Goal: Task Accomplishment & Management: Complete application form

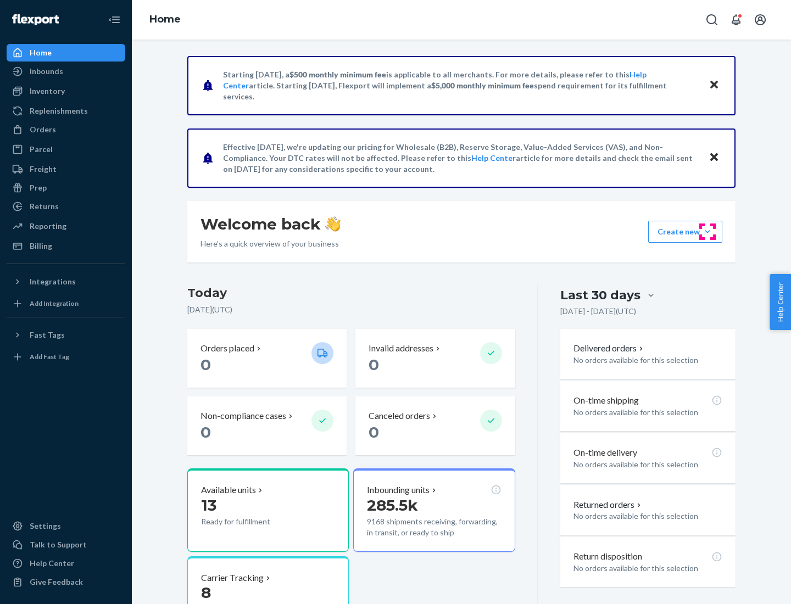
click at [708, 232] on button "Create new Create new inbound Create new order Create new product" at bounding box center [685, 232] width 74 height 22
click at [66, 71] on div "Inbounds" at bounding box center [66, 71] width 116 height 15
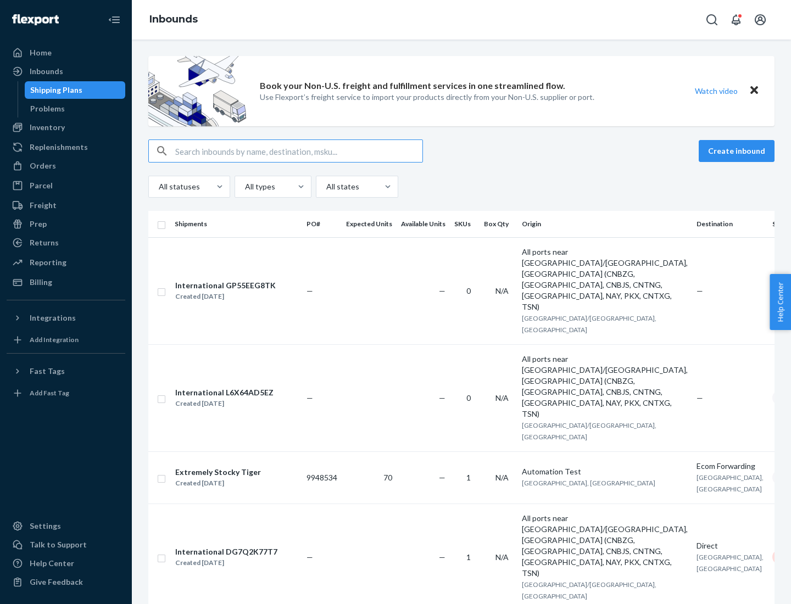
click at [738, 151] on button "Create inbound" at bounding box center [737, 151] width 76 height 22
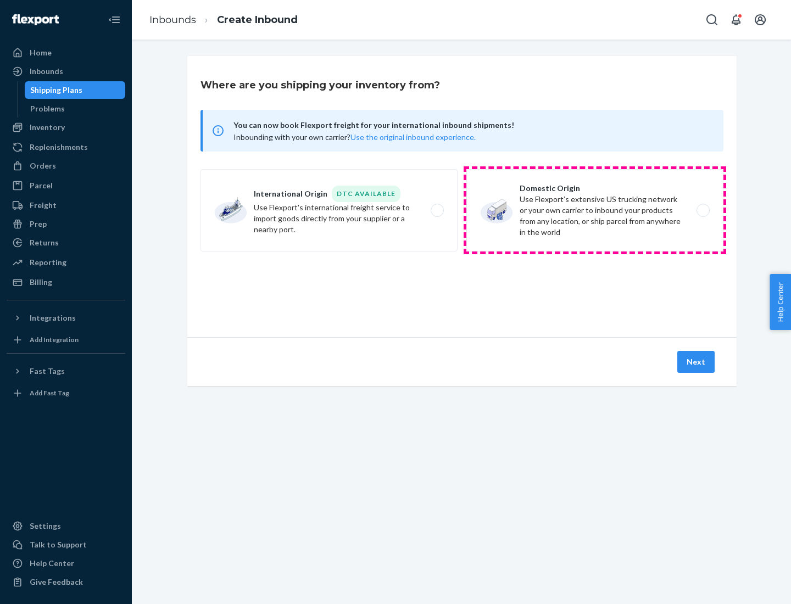
click at [595, 210] on label "Domestic Origin Use Flexport’s extensive US trucking network or your own carrie…" at bounding box center [594, 210] width 257 height 82
click at [703, 210] on input "Domestic Origin Use Flexport’s extensive US trucking network or your own carrie…" at bounding box center [706, 210] width 7 height 7
radio input "true"
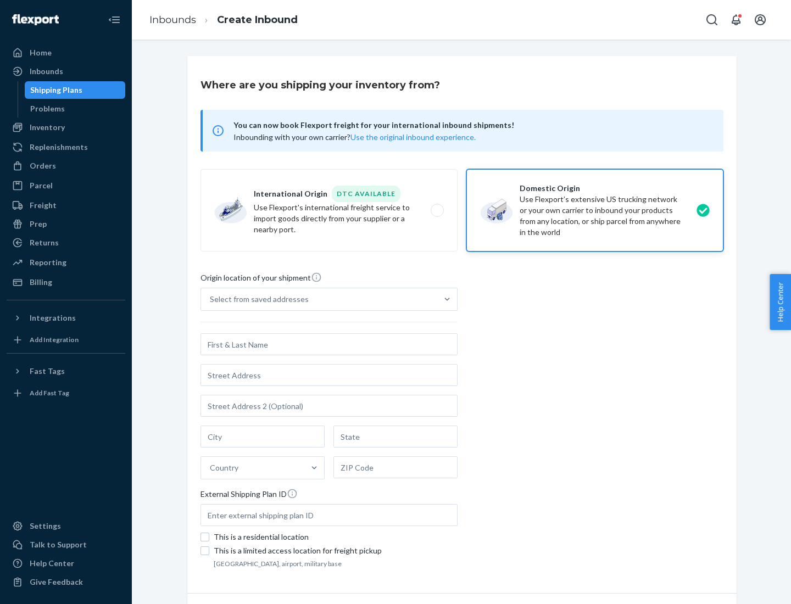
click at [257, 299] on div "Select from saved addresses" at bounding box center [259, 299] width 99 height 11
click at [211, 299] on input "Select from saved addresses" at bounding box center [210, 299] width 1 height 11
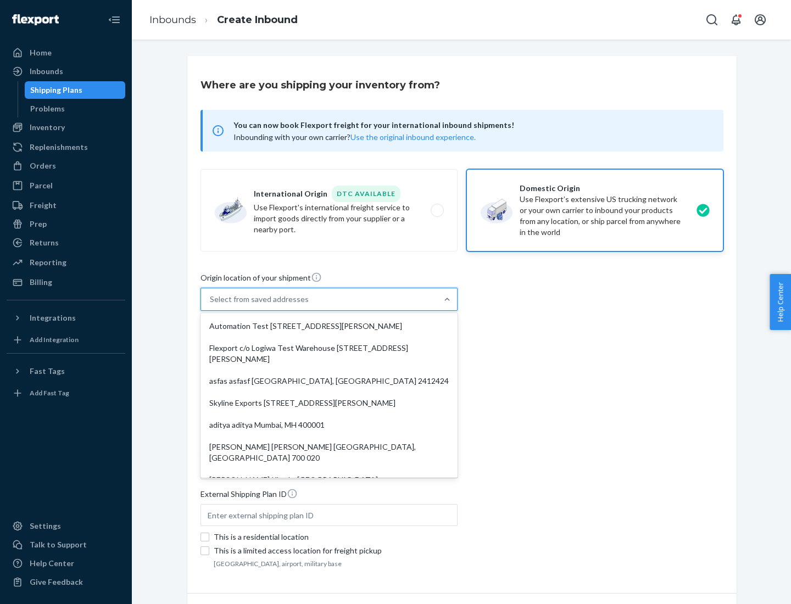
scroll to position [4, 0]
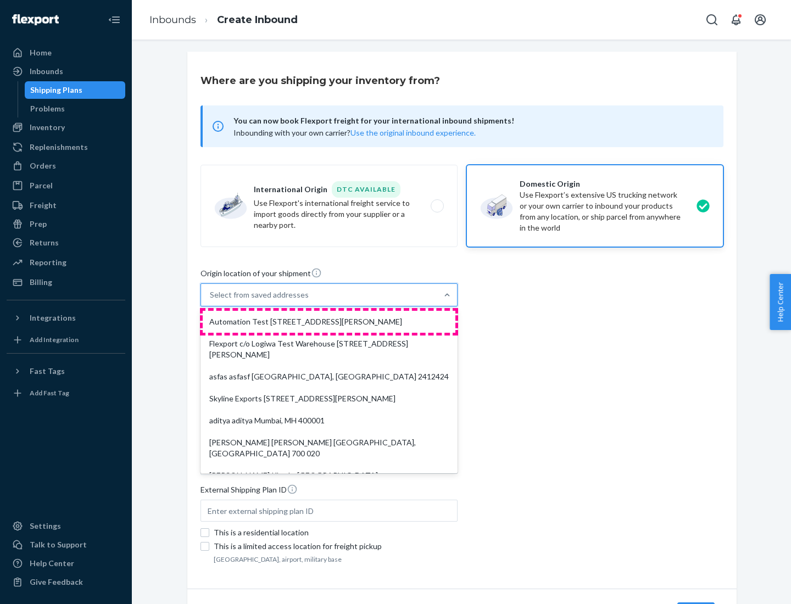
click at [329, 322] on div "Automation Test [STREET_ADDRESS][PERSON_NAME]" at bounding box center [329, 322] width 253 height 22
click at [211, 301] on input "option Automation Test [STREET_ADDRESS][PERSON_NAME]. 9 results available. Use …" at bounding box center [210, 295] width 1 height 11
type input "Automation Test"
type input "9th Floor"
type input "[GEOGRAPHIC_DATA]"
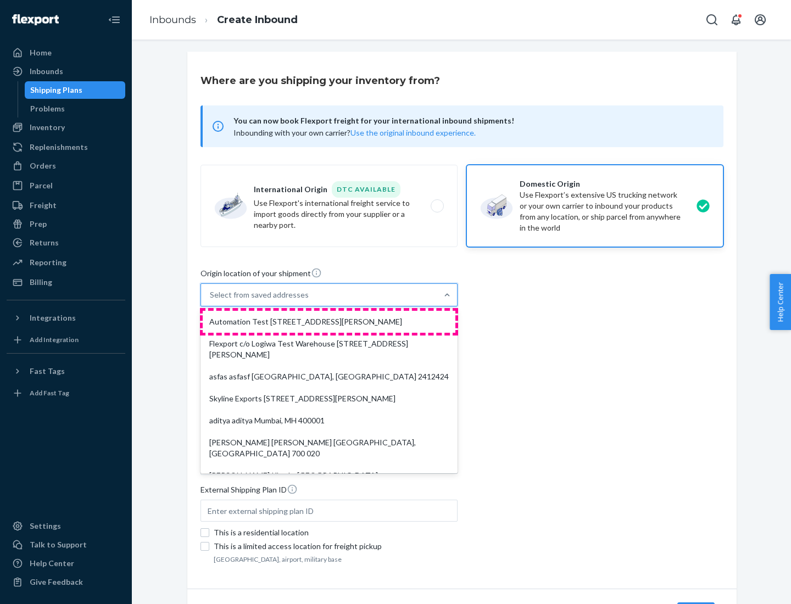
type input "CA"
type input "94104"
type input "[STREET_ADDRESS][PERSON_NAME]"
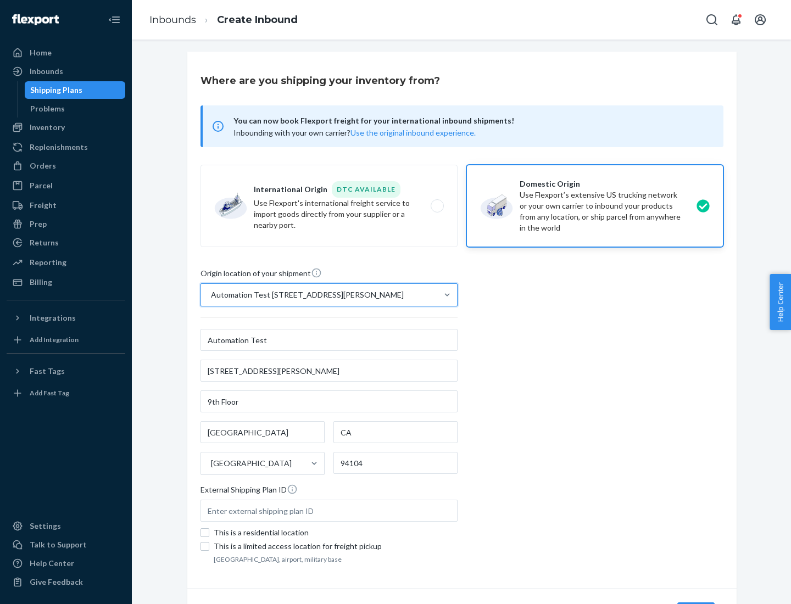
scroll to position [64, 0]
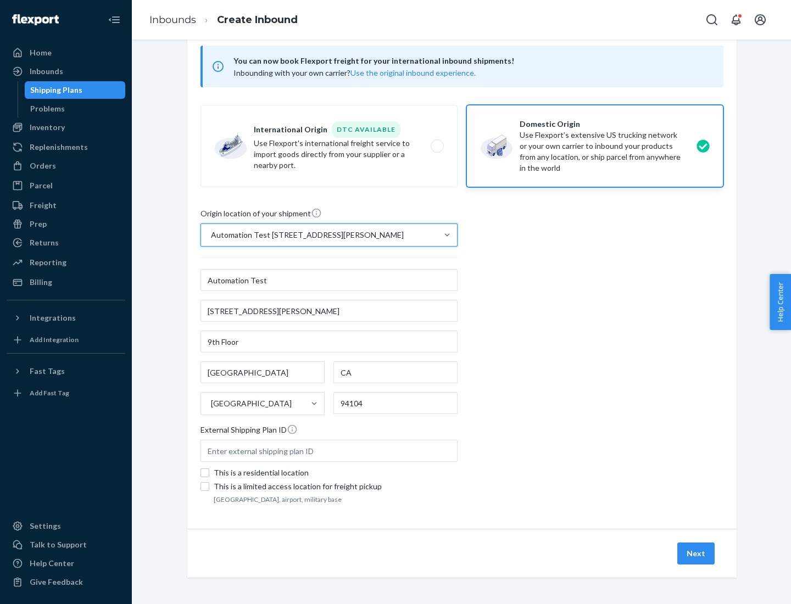
click at [697, 554] on button "Next" at bounding box center [695, 554] width 37 height 22
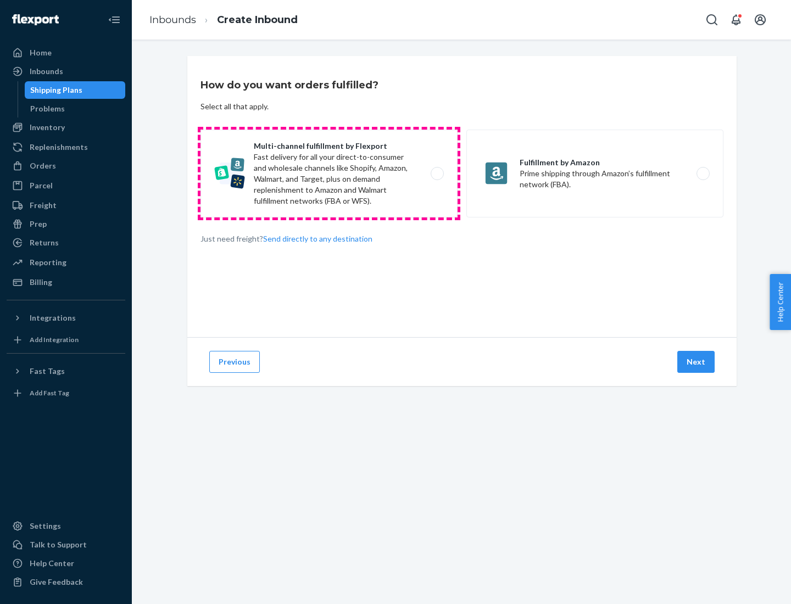
click at [329, 174] on label "Multi-channel fulfillment by Flexport Fast delivery for all your direct-to-cons…" at bounding box center [329, 174] width 257 height 88
click at [437, 174] on input "Multi-channel fulfillment by Flexport Fast delivery for all your direct-to-cons…" at bounding box center [440, 173] width 7 height 7
radio input "true"
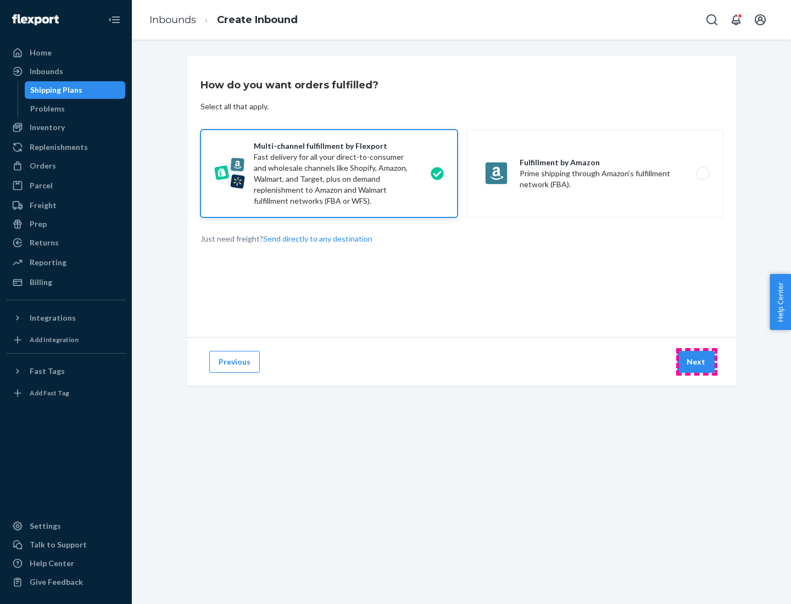
click at [697, 362] on button "Next" at bounding box center [695, 362] width 37 height 22
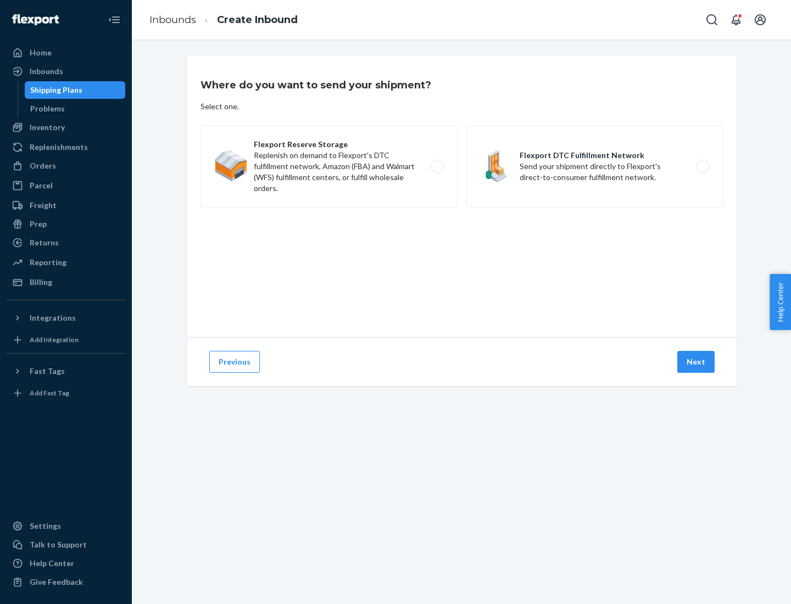
click at [595, 166] on label "Flexport DTC Fulfillment Network Send your shipment directly to Flexport's dire…" at bounding box center [594, 166] width 257 height 82
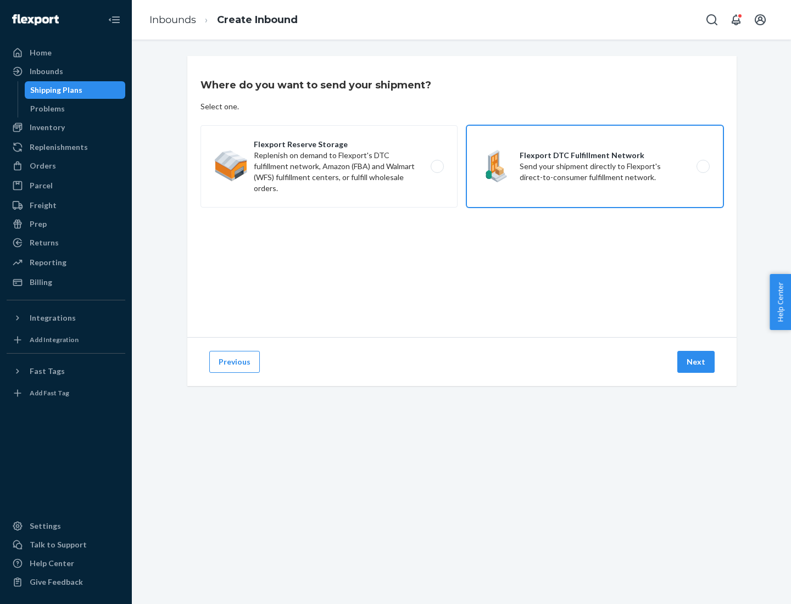
click at [703, 166] on input "Flexport DTC Fulfillment Network Send your shipment directly to Flexport's dire…" at bounding box center [706, 166] width 7 height 7
radio input "true"
click at [697, 362] on button "Next" at bounding box center [695, 362] width 37 height 22
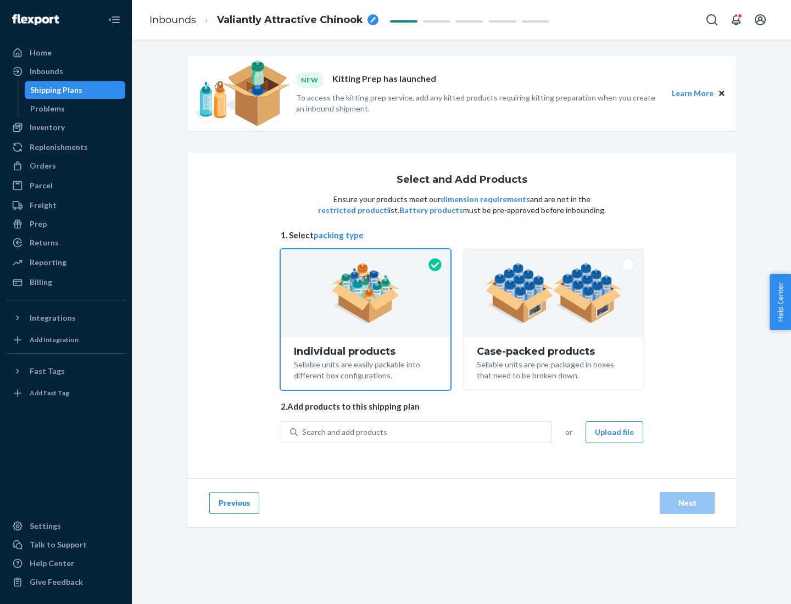
click at [554, 293] on img at bounding box center [553, 293] width 137 height 60
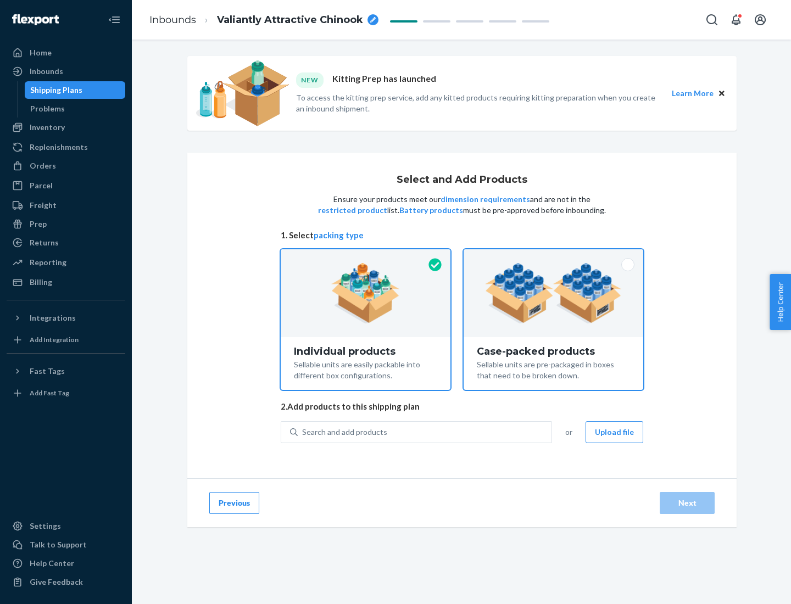
click at [554, 257] on input "Case-packed products Sellable units are pre-packaged in boxes that need to be b…" at bounding box center [553, 252] width 7 height 7
radio input "true"
radio input "false"
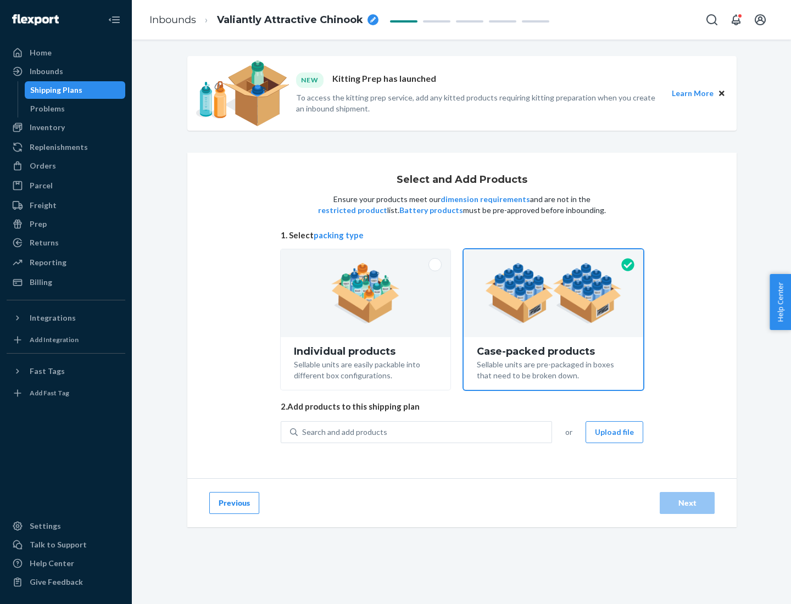
click at [425, 432] on div "Search and add products" at bounding box center [425, 433] width 254 height 20
click at [303, 432] on input "Search and add products" at bounding box center [302, 432] width 1 height 11
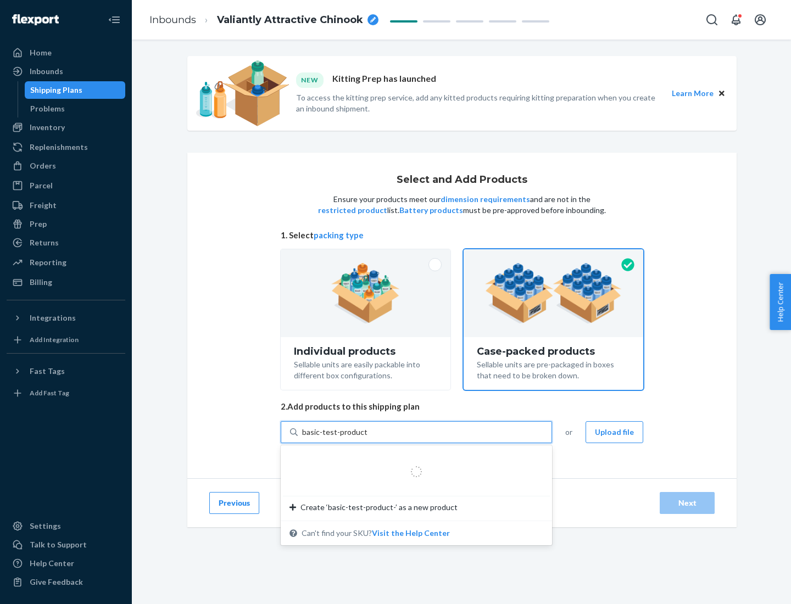
type input "basic-test-product-1"
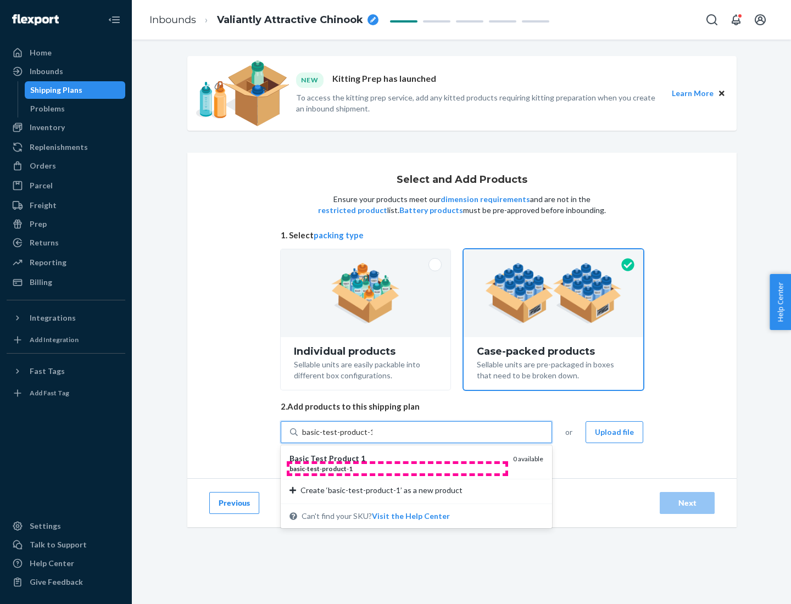
click at [397, 469] on div "basic - test - product - 1" at bounding box center [397, 468] width 215 height 9
click at [373, 438] on input "basic-test-product-1" at bounding box center [337, 432] width 70 height 11
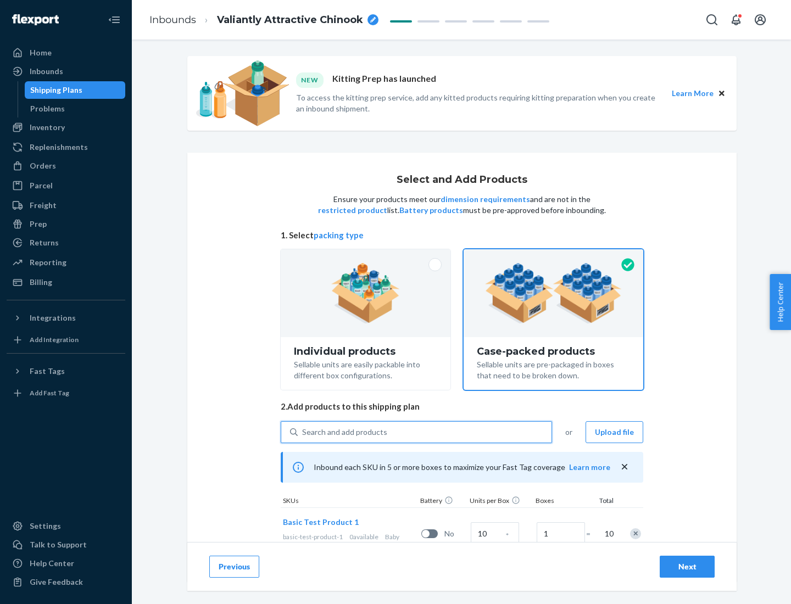
scroll to position [40, 0]
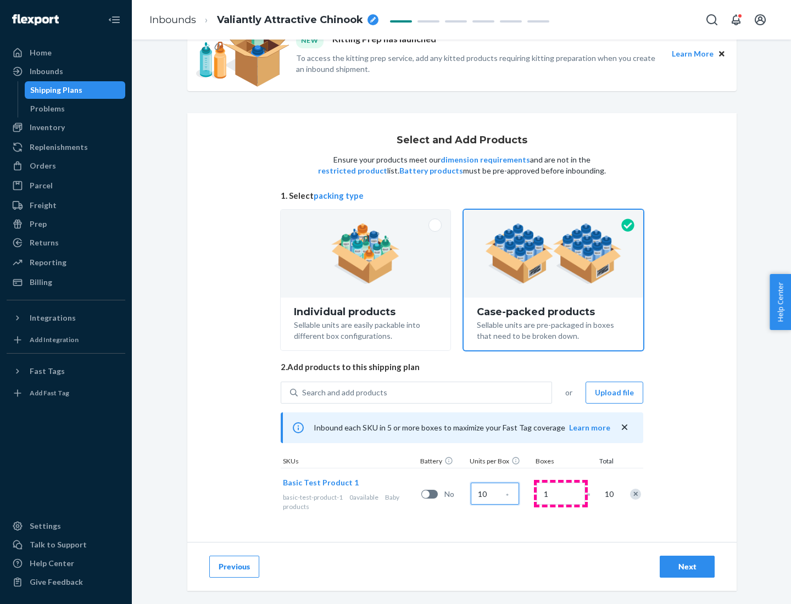
type input "10"
type input "7"
click at [687, 567] on div "Next" at bounding box center [687, 567] width 36 height 11
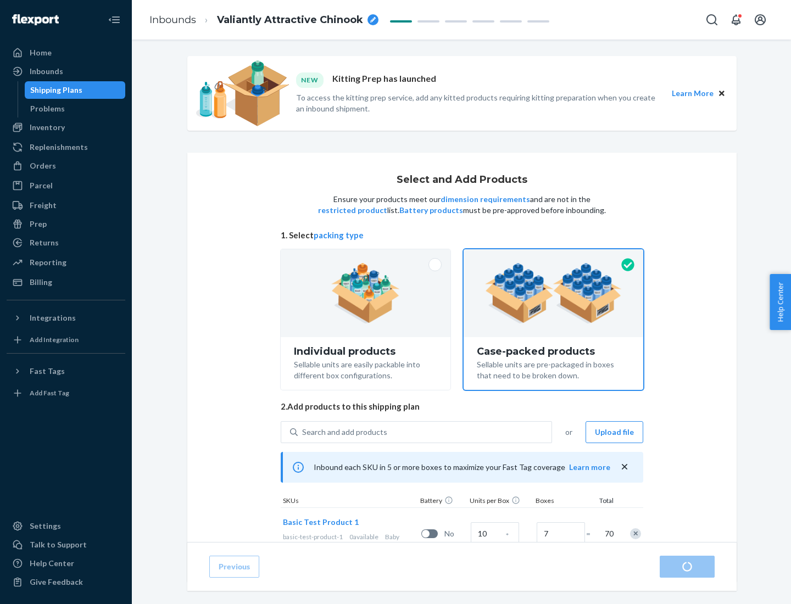
radio input "true"
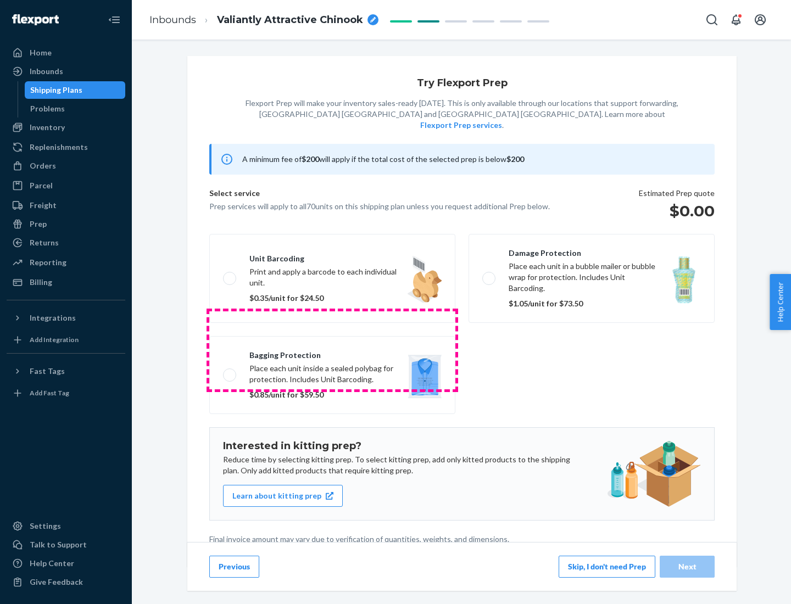
scroll to position [3, 0]
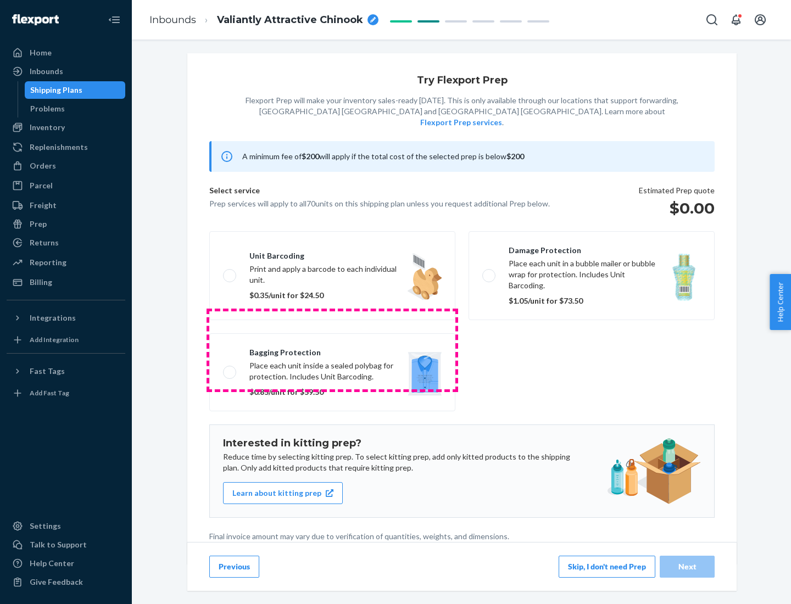
click at [332, 350] on label "Bagging protection Place each unit inside a sealed polybag for protection. Incl…" at bounding box center [332, 373] width 246 height 78
click at [230, 369] on input "Bagging protection Place each unit inside a sealed polybag for protection. Incl…" at bounding box center [226, 372] width 7 height 7
checkbox input "true"
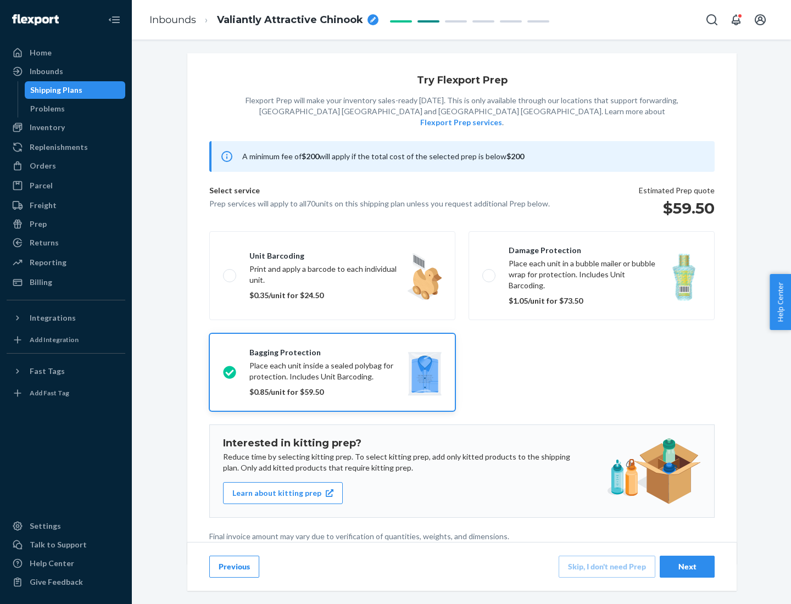
click at [687, 567] on div "Next" at bounding box center [687, 567] width 36 height 11
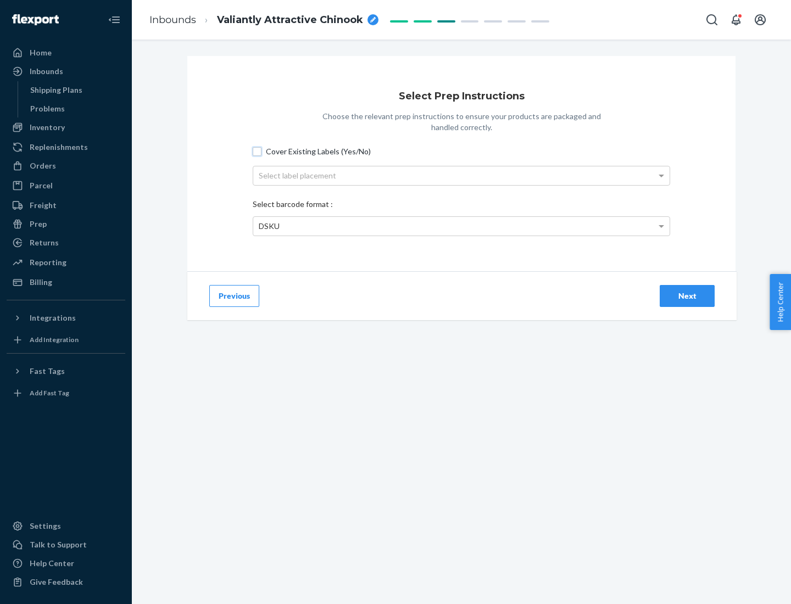
click at [257, 151] on input "Cover Existing Labels (Yes/No)" at bounding box center [257, 151] width 9 height 9
checkbox input "true"
click at [462, 175] on div "Select label placement" at bounding box center [461, 175] width 416 height 19
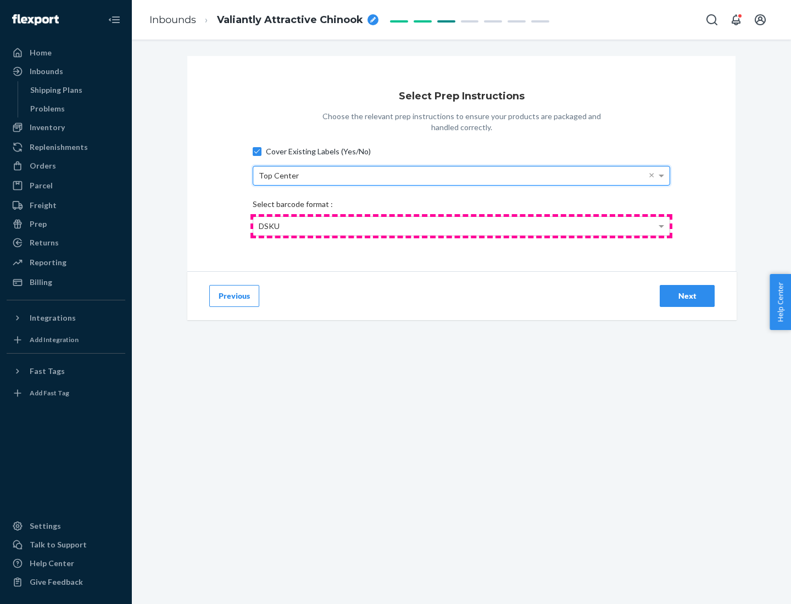
click at [462, 226] on div "DSKU" at bounding box center [461, 226] width 416 height 19
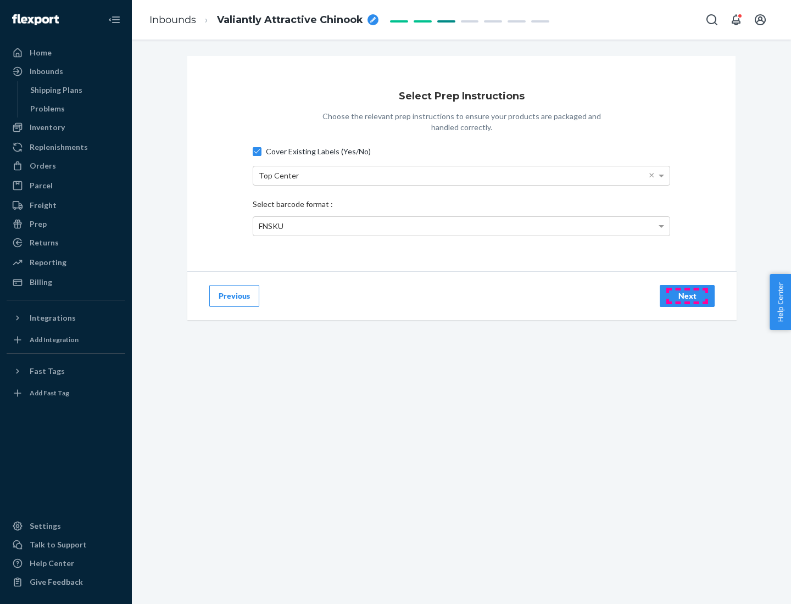
click at [687, 296] on div "Next" at bounding box center [687, 296] width 36 height 11
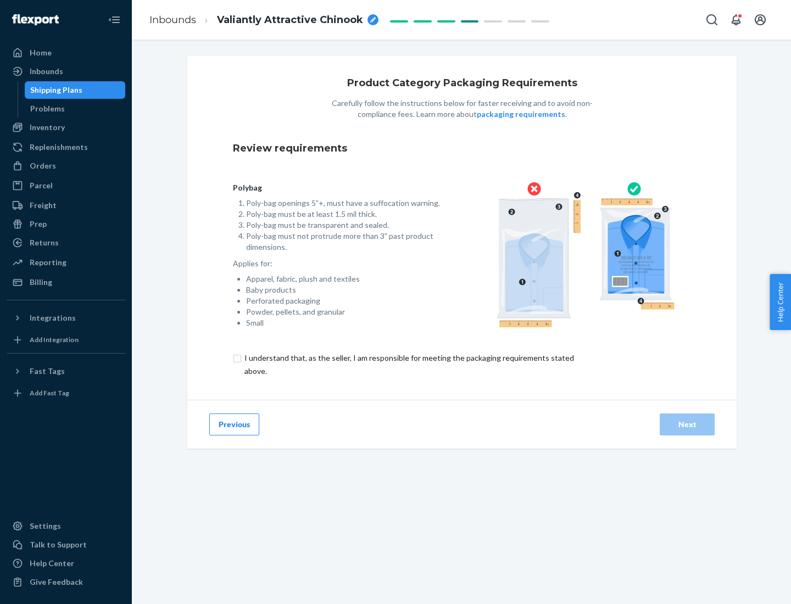
click at [408, 364] on input "checkbox" at bounding box center [415, 365] width 365 height 26
checkbox input "true"
click at [687, 424] on div "Next" at bounding box center [687, 424] width 36 height 11
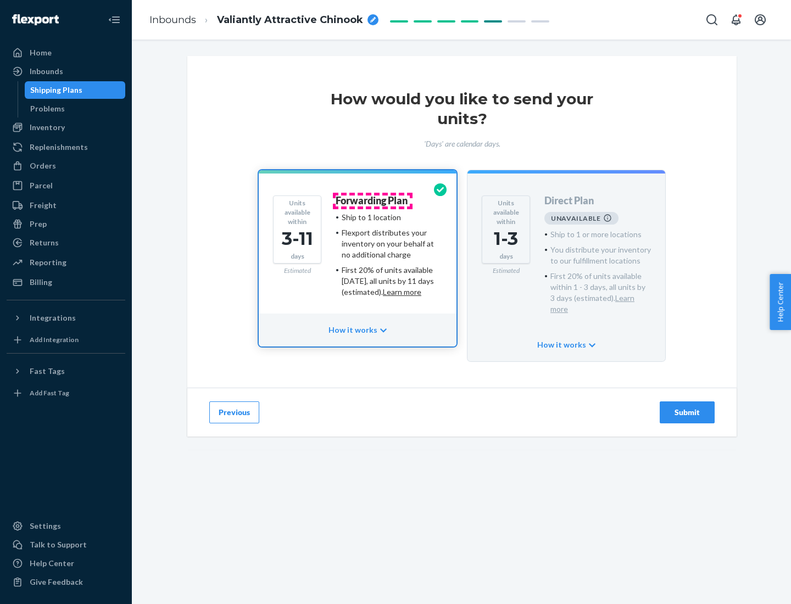
click at [373, 201] on h4 "Forwarding Plan" at bounding box center [372, 201] width 72 height 11
click at [687, 407] on div "Submit" at bounding box center [687, 412] width 36 height 11
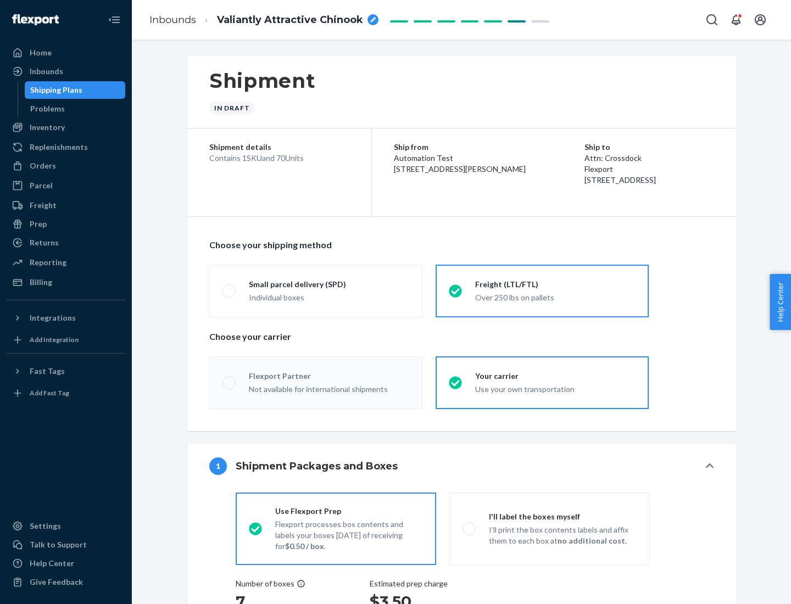
radio input "true"
radio input "false"
radio input "true"
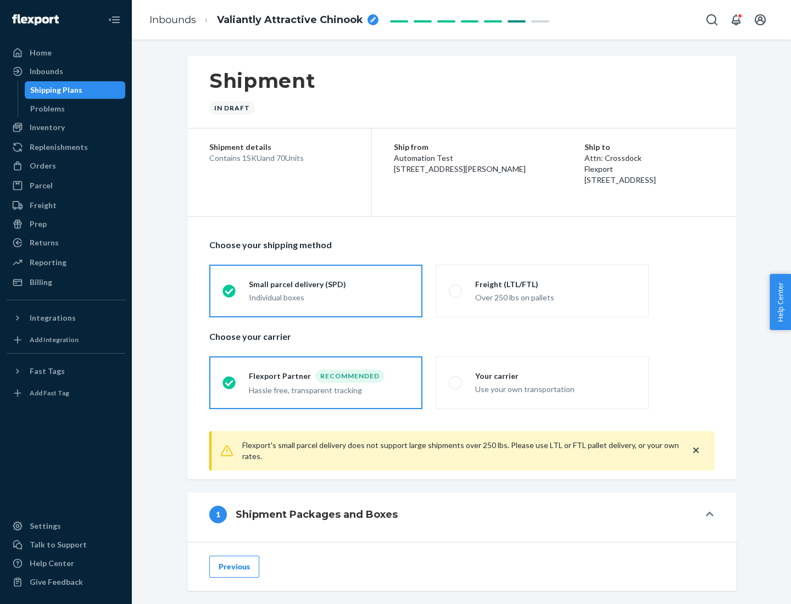
click at [329, 296] on div "Individual boxes" at bounding box center [329, 297] width 160 height 11
click at [230, 295] on input "Small parcel delivery (SPD) Individual boxes" at bounding box center [226, 290] width 7 height 7
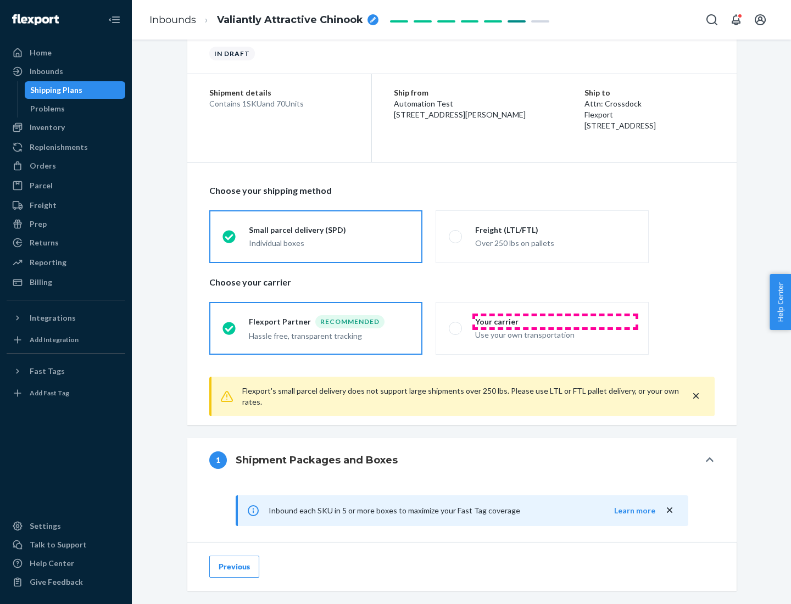
click at [556, 321] on div "Your carrier" at bounding box center [555, 321] width 160 height 11
click at [456, 325] on input "Your carrier Use your own transportation" at bounding box center [452, 328] width 7 height 7
radio input "true"
radio input "false"
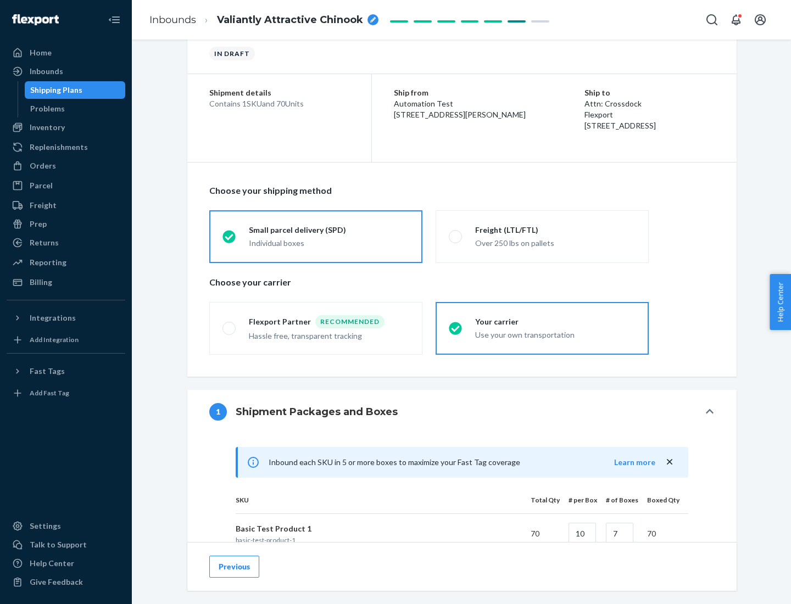
scroll to position [266, 0]
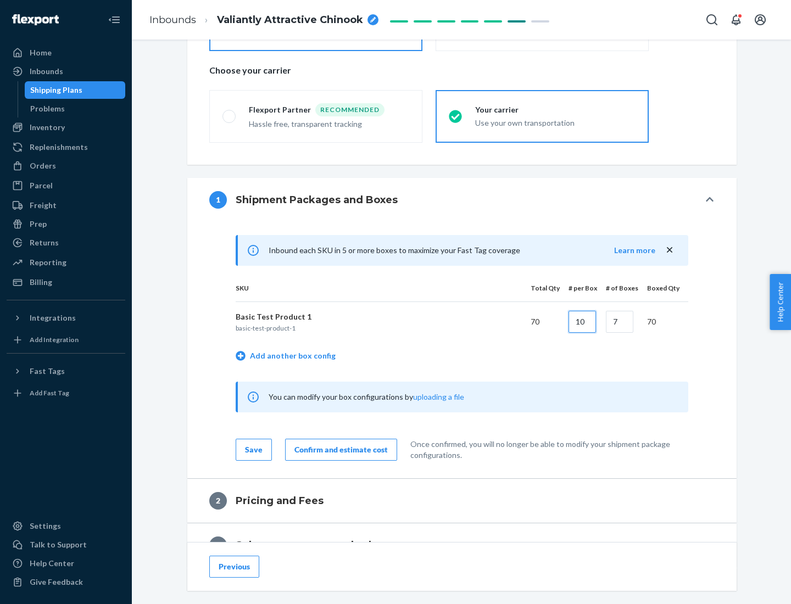
type input "10"
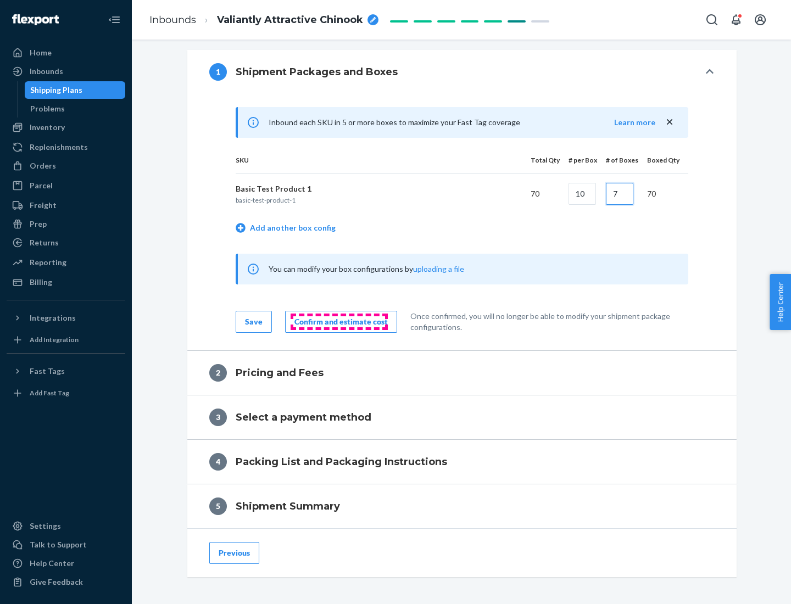
type input "7"
click at [339, 321] on div "Confirm and estimate cost" at bounding box center [341, 321] width 93 height 11
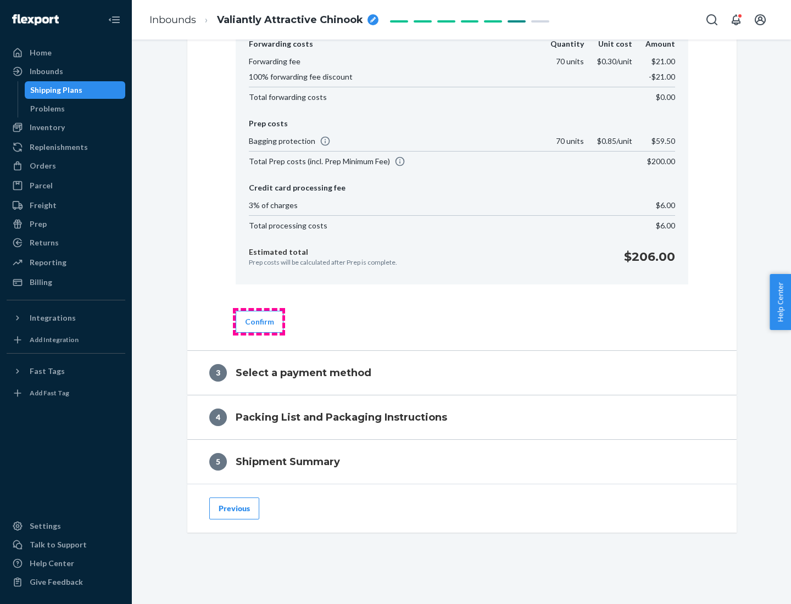
click at [259, 321] on button "Confirm" at bounding box center [260, 322] width 48 height 22
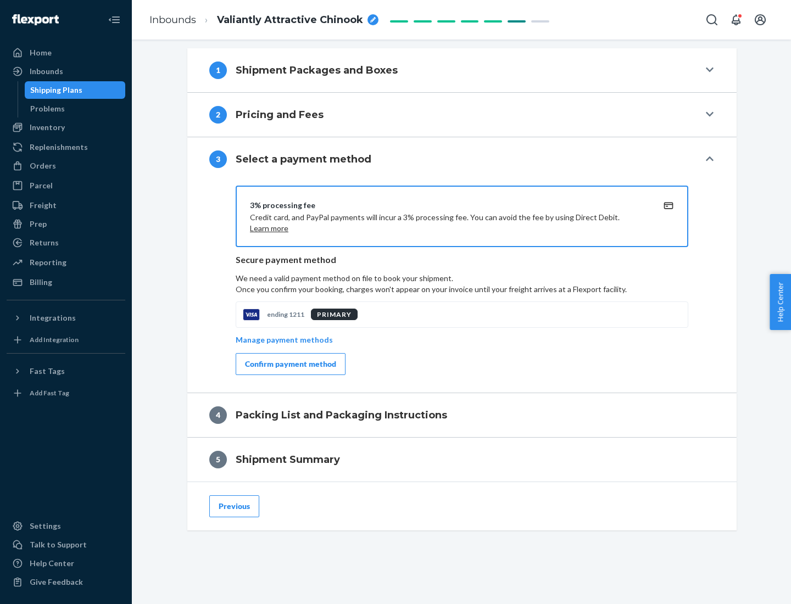
click at [290, 364] on div "Confirm payment method" at bounding box center [290, 364] width 91 height 11
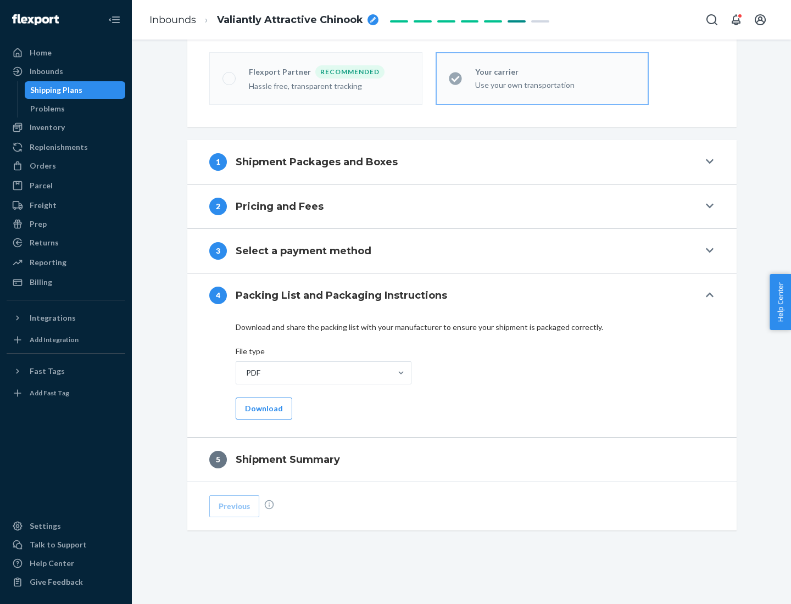
scroll to position [304, 0]
